Goal: Check status: Check status

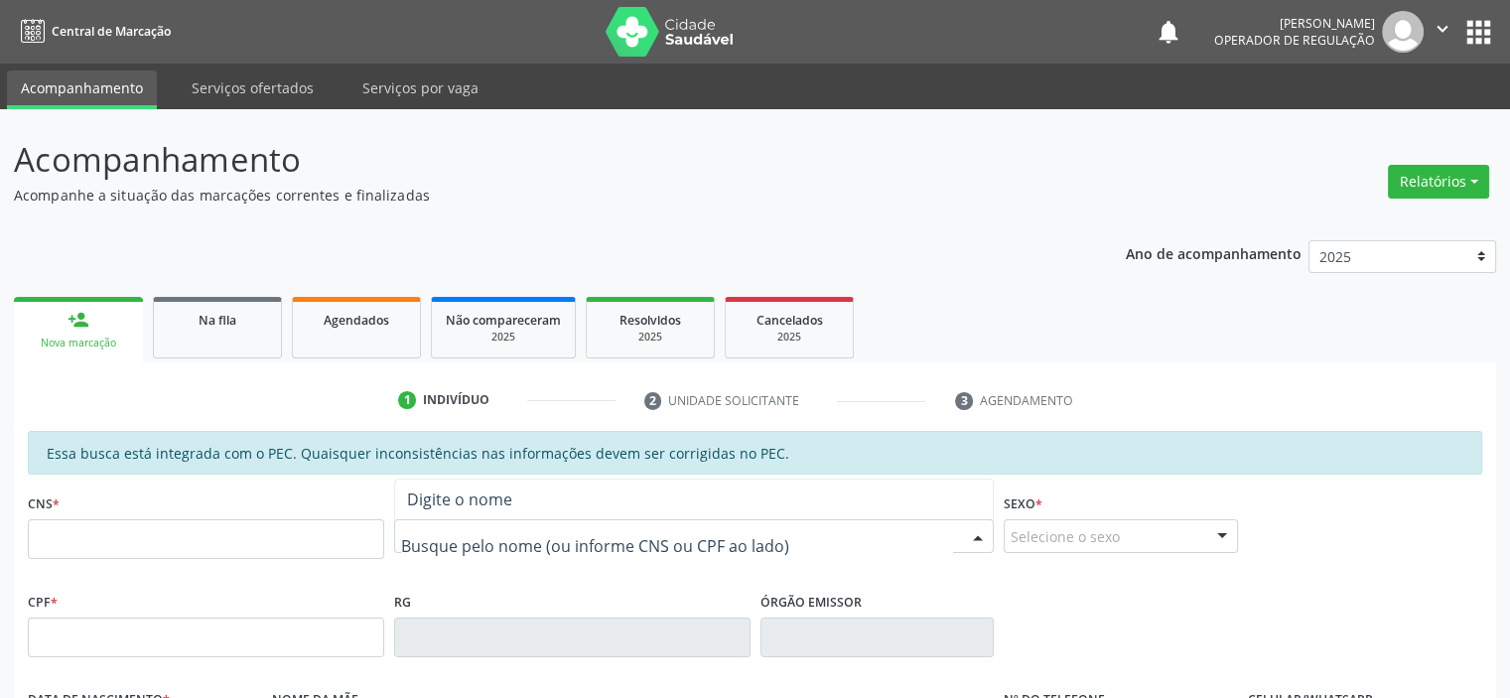
paste input "[PERSON_NAME] D"
type input "[PERSON_NAME] D"
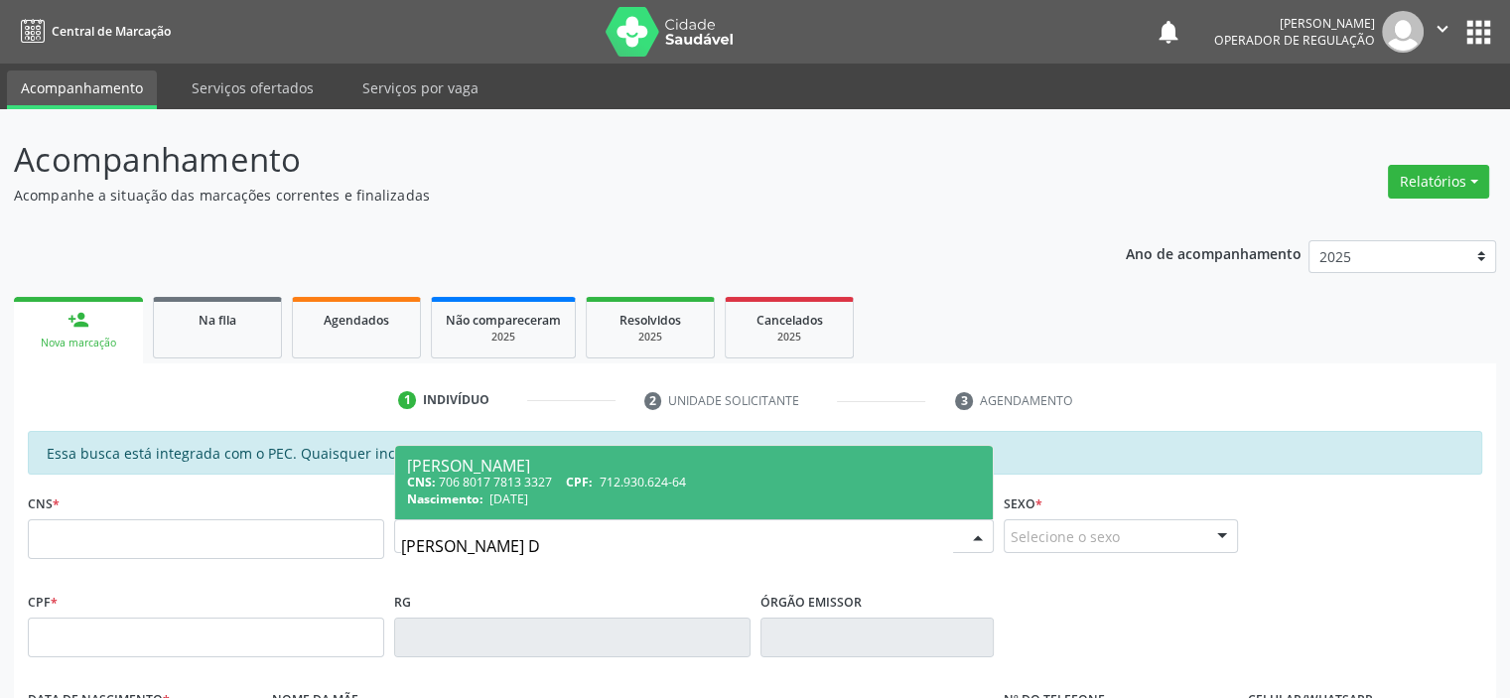
click at [478, 483] on div "CNS: 706 8017 7813 3327 CPF: 712.930.624-64" at bounding box center [694, 482] width 575 height 17
type input "706 8017 7813 3327"
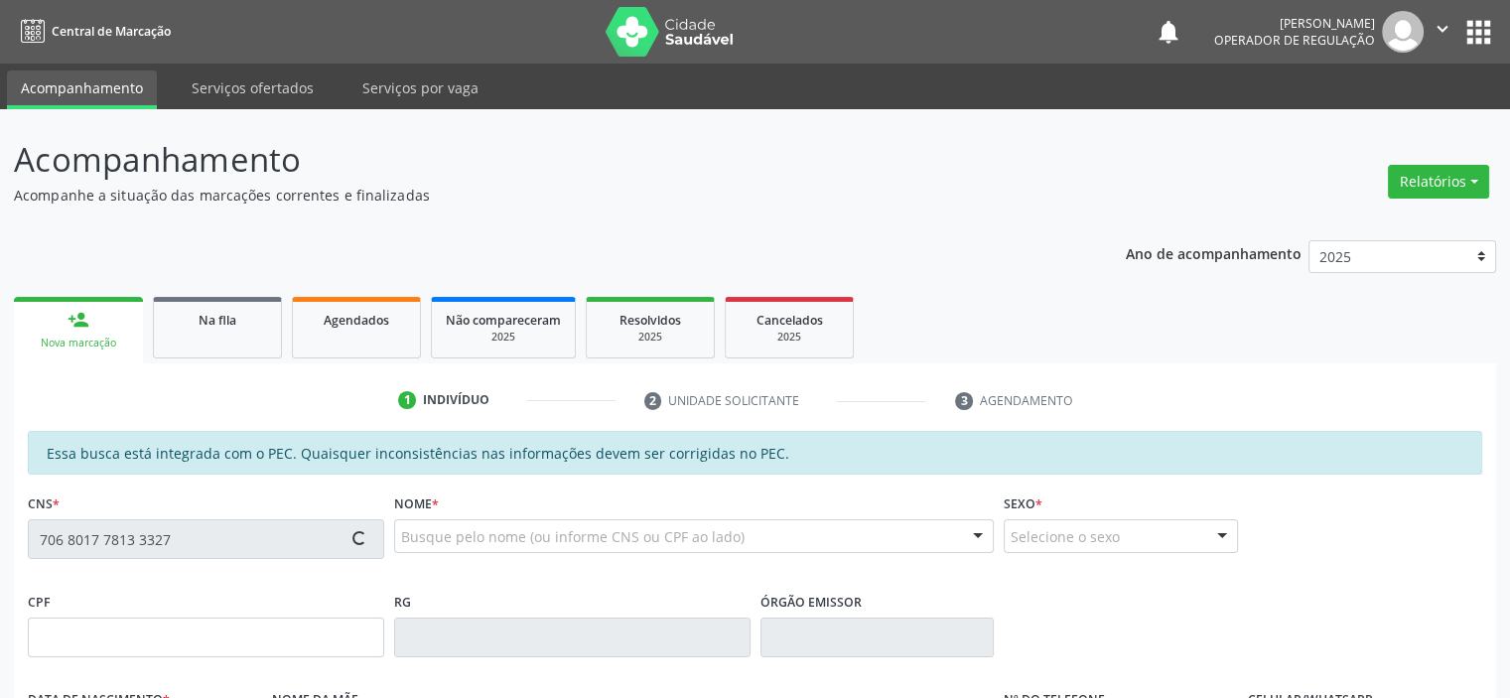
click at [0, 498] on div "Acompanhamento Acompanhe a situação das marcações correntes e finalizadas Relat…" at bounding box center [755, 621] width 1510 height 1025
type input "[DATE]"
type input "[PERSON_NAME] Dosmsantos"
type input "[PHONE_NUMBER]"
type input "712.930.624-64"
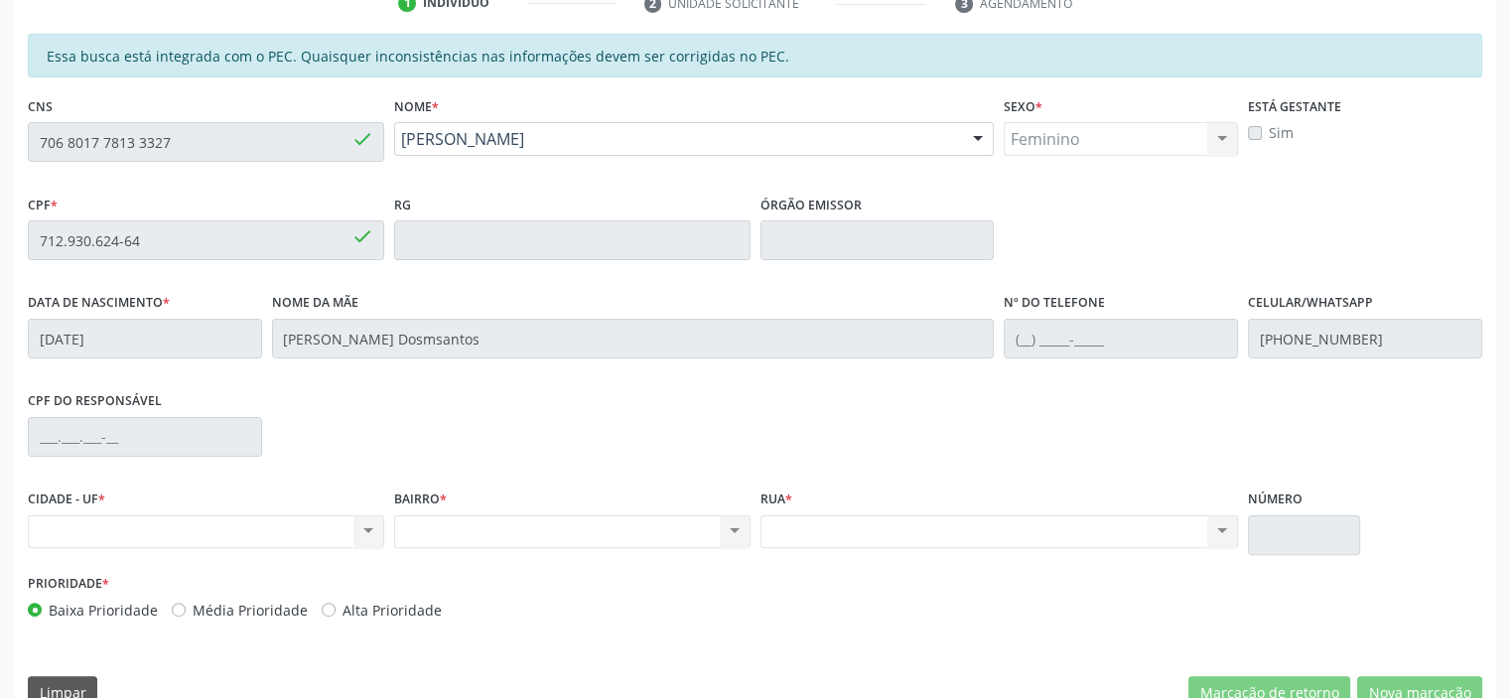
scroll to position [435, 0]
